Goal: Transaction & Acquisition: Purchase product/service

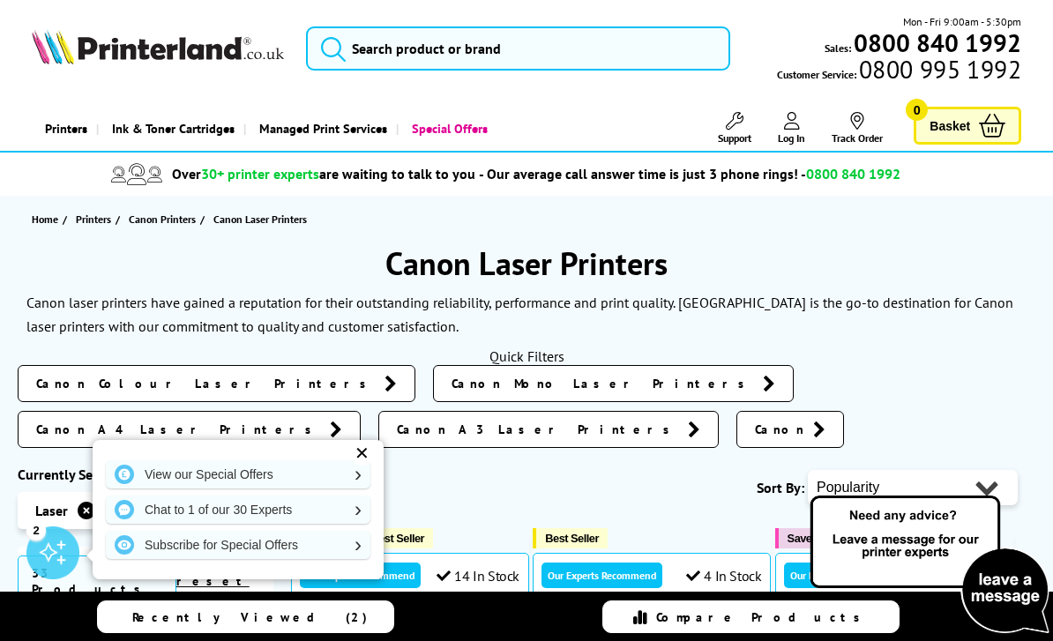
click at [742, 1] on header "Mon - Fri 9:00am - 5:30pm Sales: 0800 840 1992 Customer Service: 0800 995 1992" at bounding box center [526, 76] width 1053 height 153
click at [522, 46] on input "search" at bounding box center [518, 48] width 424 height 44
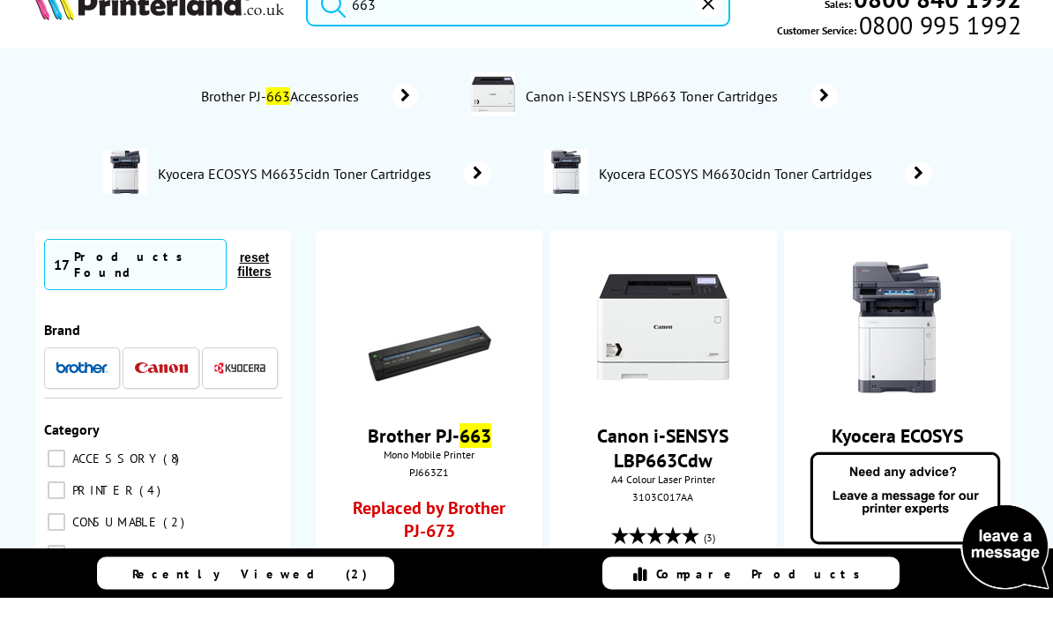
type input "663"
click at [689, 467] on link "Canon i-SENSYS LBP663Cdw" at bounding box center [662, 491] width 131 height 49
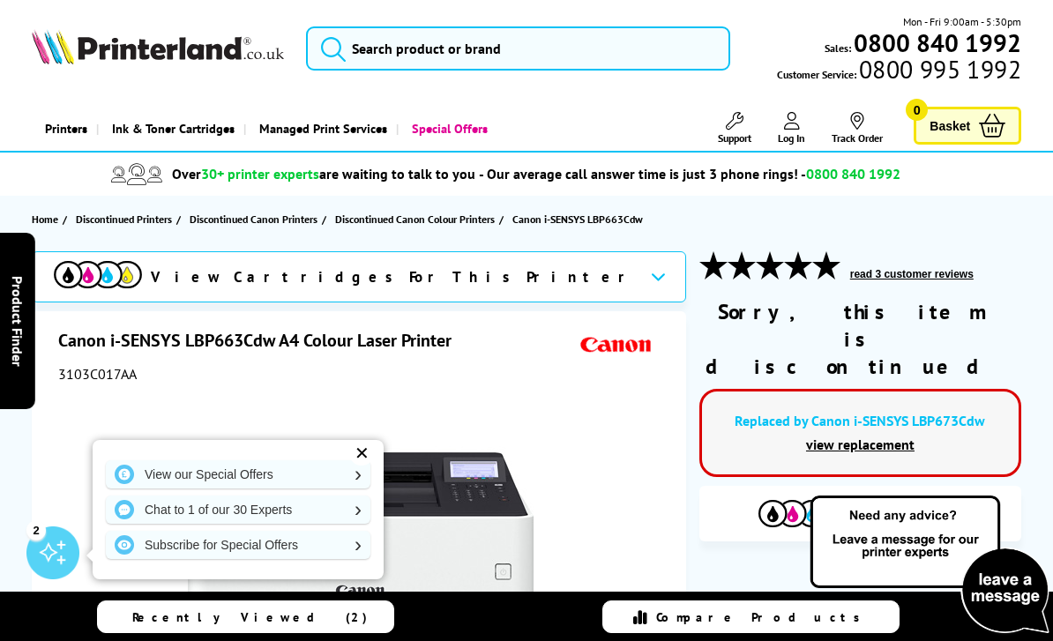
click at [936, 279] on button "read 3 customer reviews" at bounding box center [912, 274] width 134 height 14
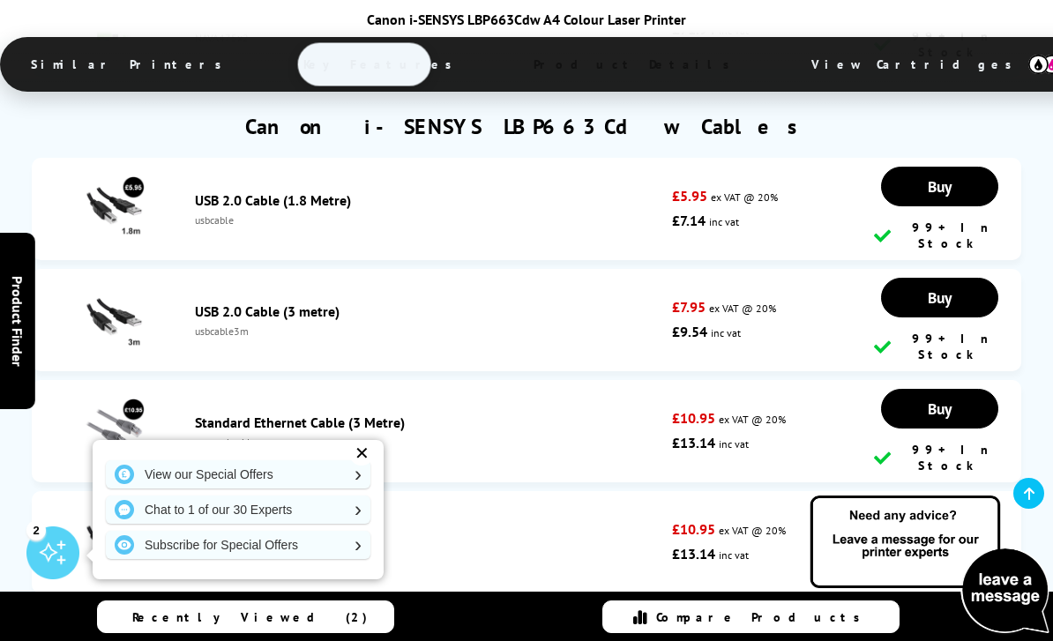
scroll to position [6272, 0]
